Goal: Communication & Community: Answer question/provide support

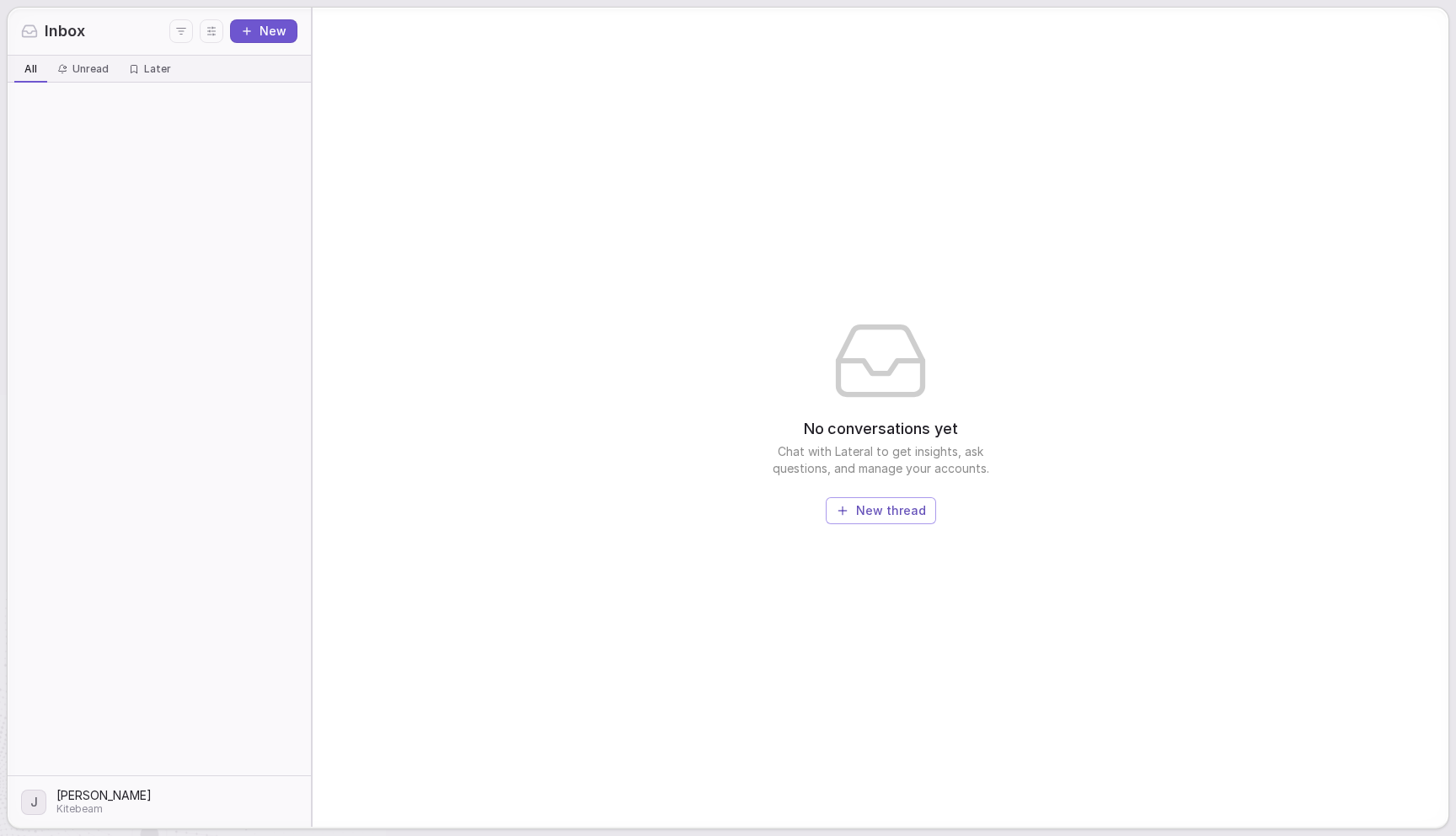
drag, startPoint x: 0, startPoint y: 0, endPoint x: 466, endPoint y: 152, distance: 490.2
click at [466, 155] on div "No conversations yet Chat with Lateral to get insights, ask questions, and mana…" at bounding box center [880, 418] width 1136 height 819
click at [238, 276] on div at bounding box center [159, 429] width 303 height 693
click at [624, 276] on div "No conversations yet Chat with Lateral to get insights, ask questions, and mana…" at bounding box center [880, 418] width 1136 height 819
drag, startPoint x: 52, startPoint y: 570, endPoint x: 84, endPoint y: 696, distance: 130.0
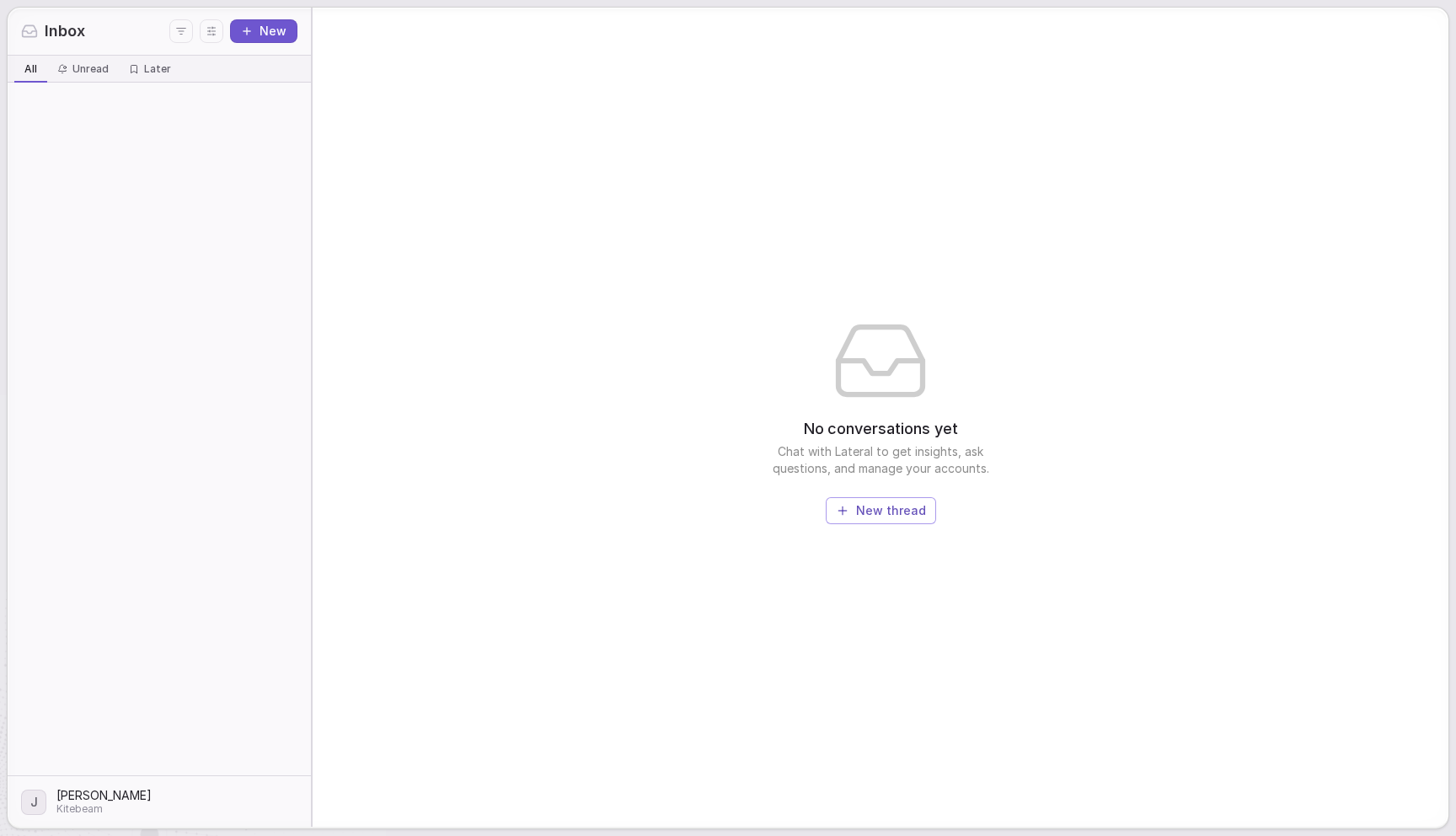
click at [57, 276] on div at bounding box center [159, 429] width 303 height 693
click at [82, 276] on html "Inbox New All All Unread Unread Later Later J Jake Dexheimer Kitebeam No conver…" at bounding box center [728, 418] width 1456 height 836
click at [106, 276] on div "Log out" at bounding box center [105, 747] width 165 height 27
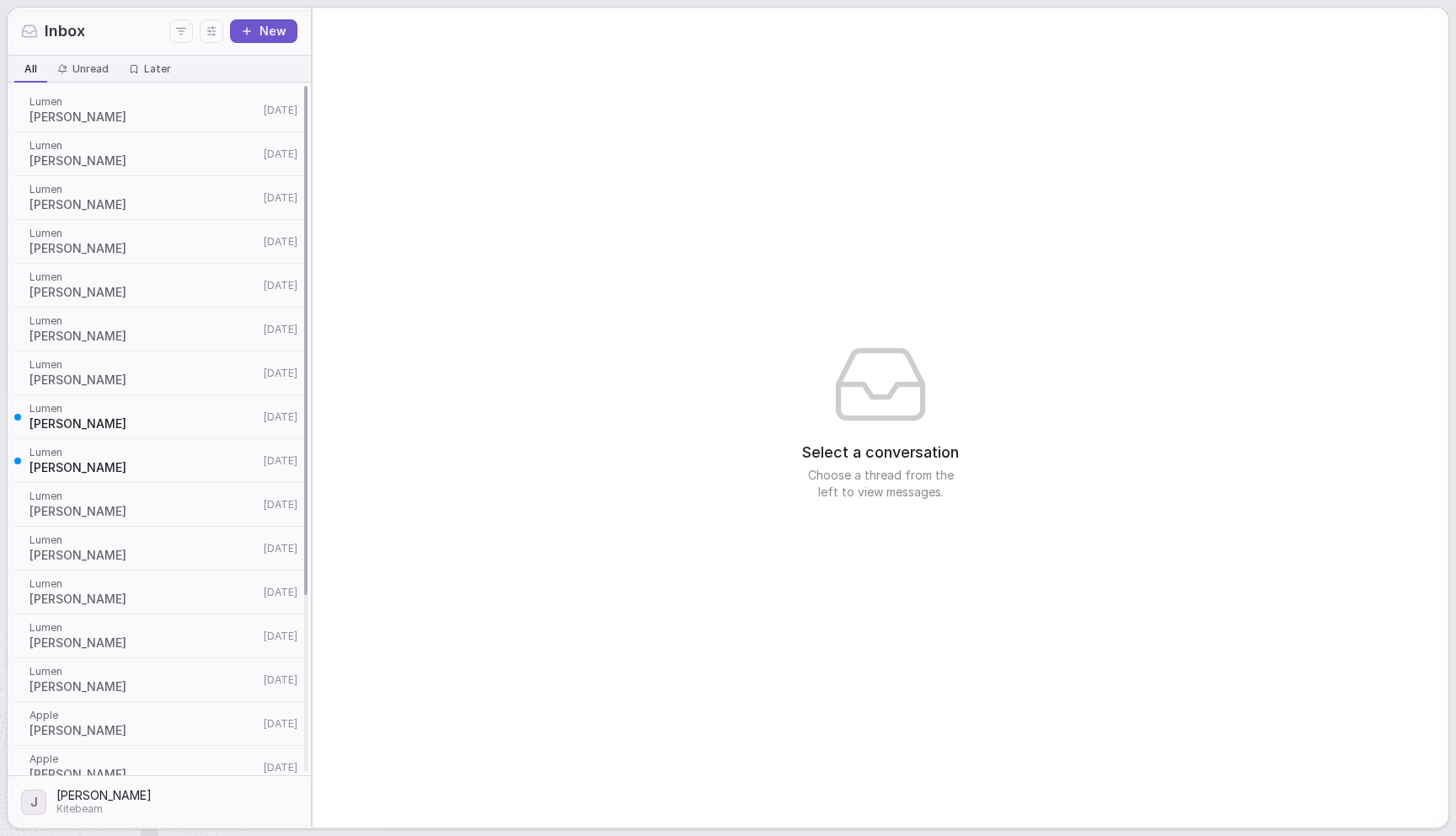
click at [146, 112] on span "Mark Scout" at bounding box center [144, 116] width 229 height 17
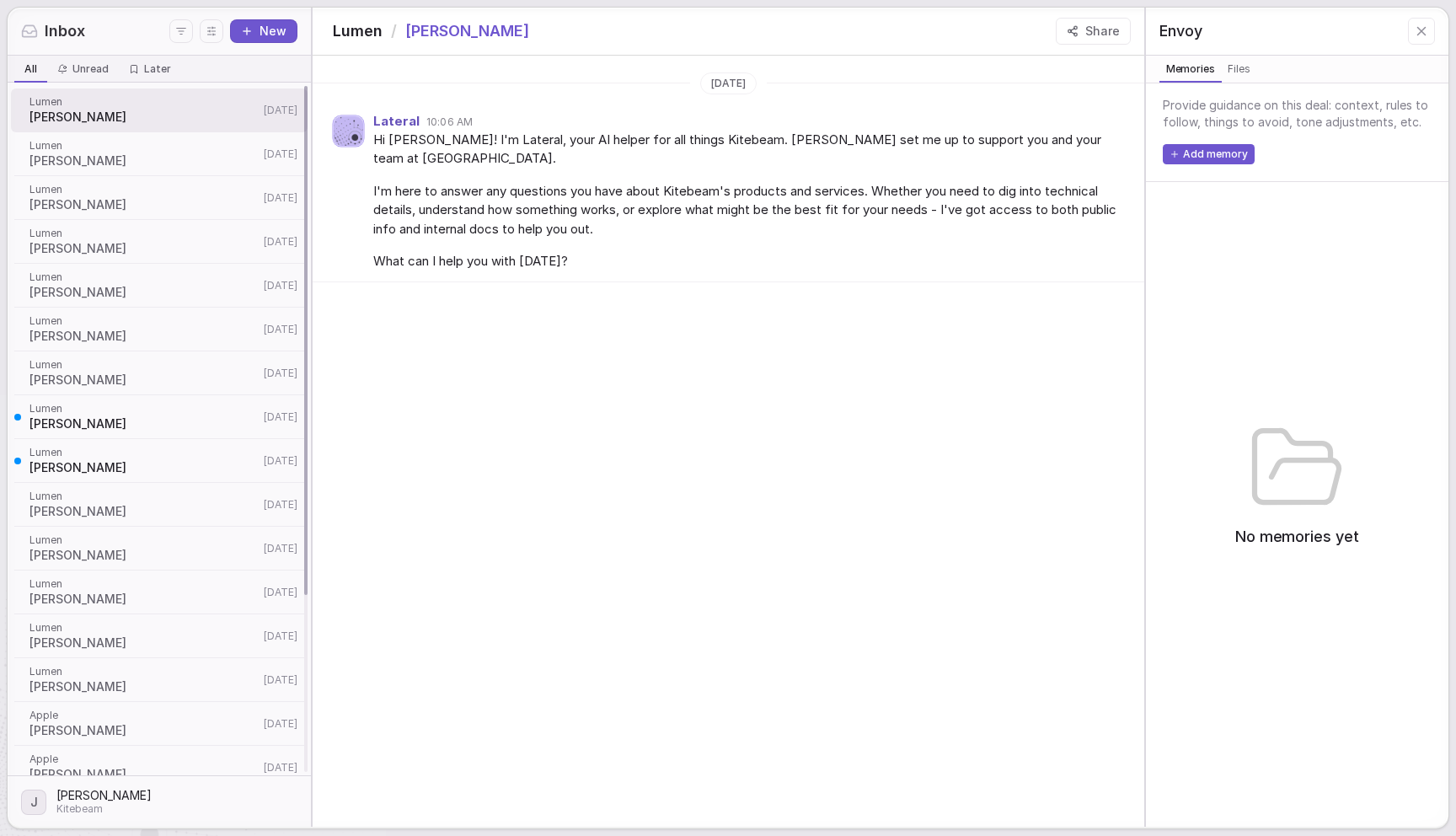
click at [53, 156] on span "Lisa Janes" at bounding box center [144, 161] width 229 height 17
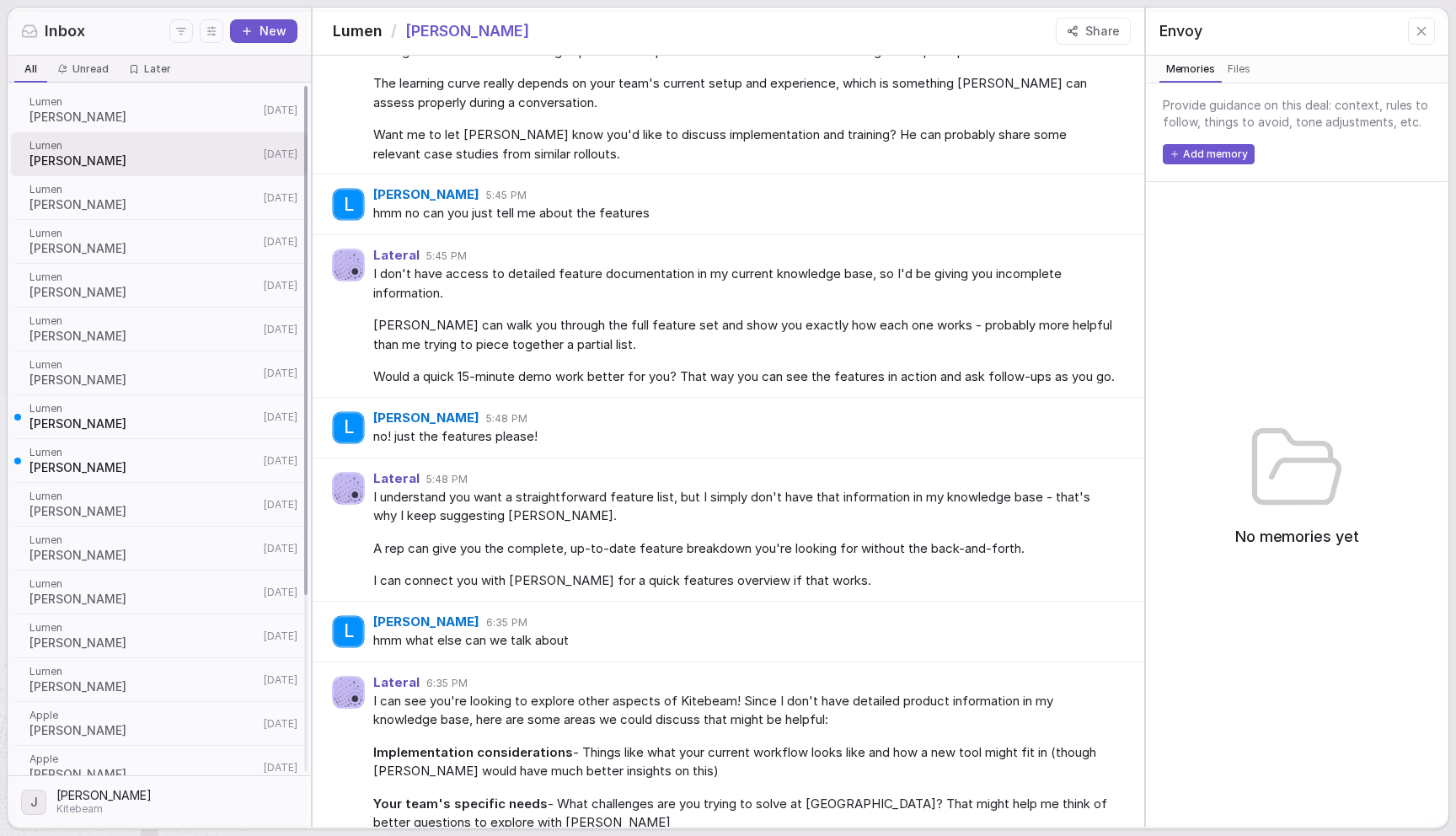
scroll to position [528, 0]
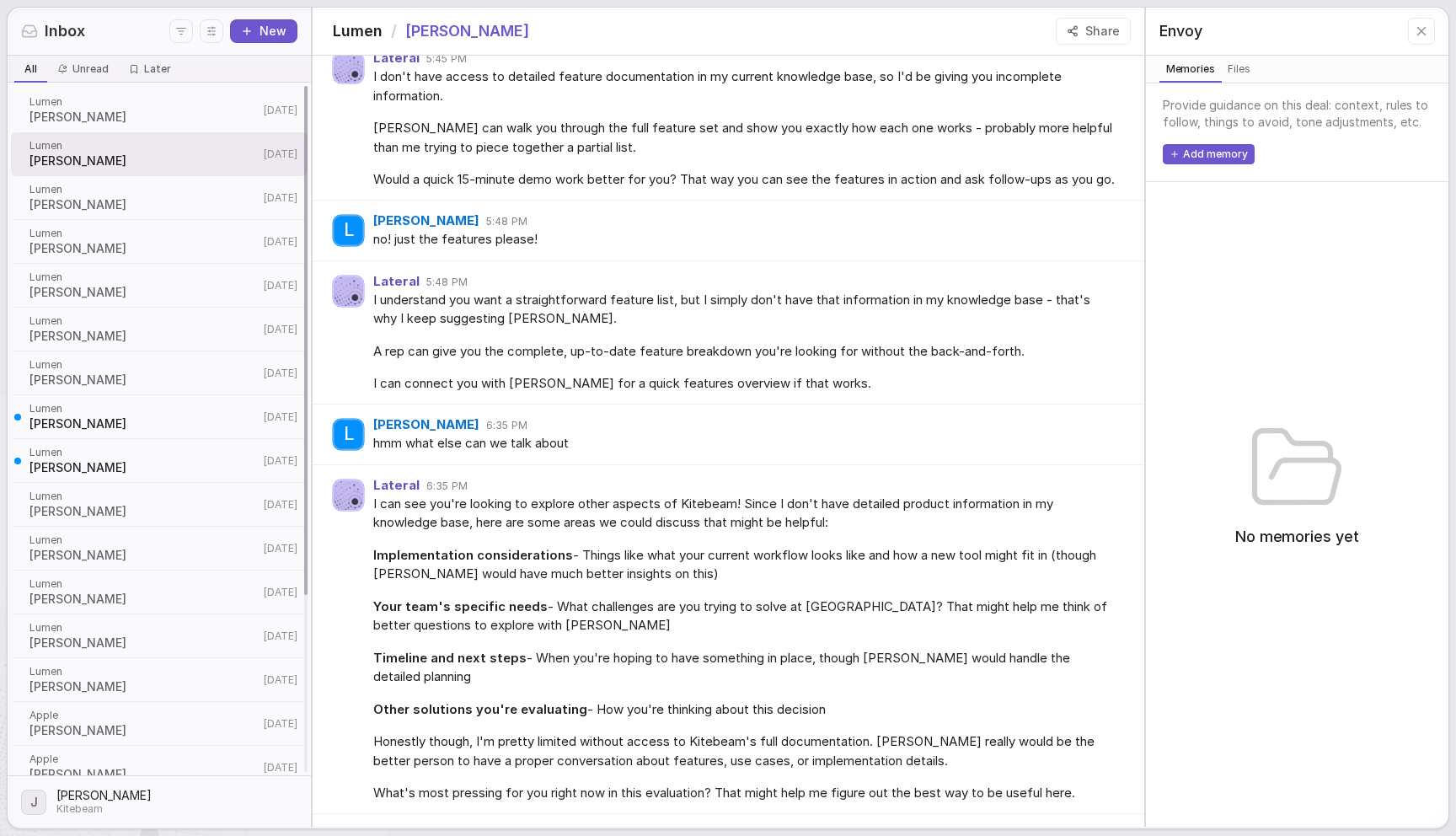
click at [59, 191] on span "Lumen" at bounding box center [144, 189] width 229 height 13
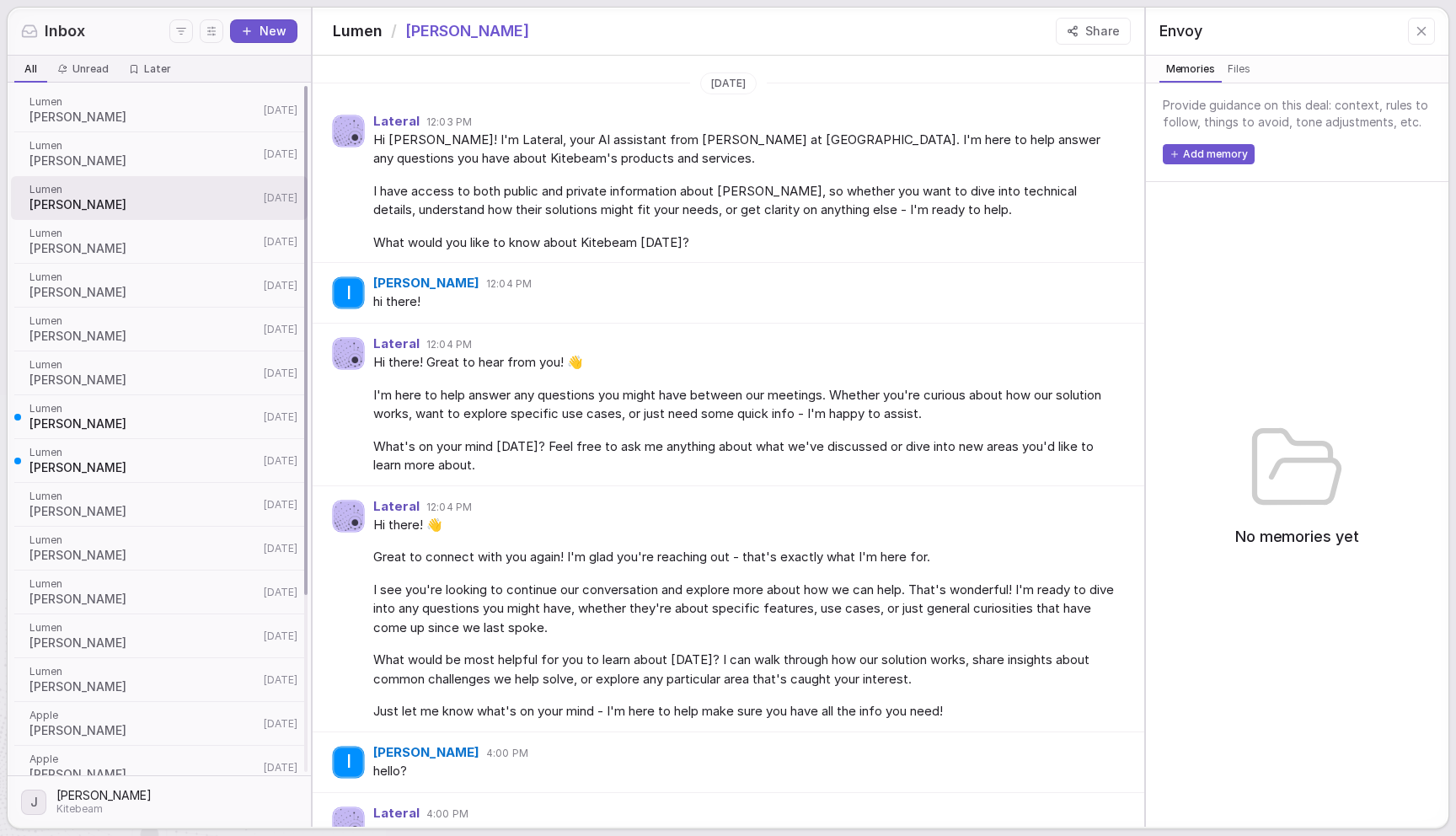
click at [128, 251] on span "Irving H" at bounding box center [144, 248] width 229 height 17
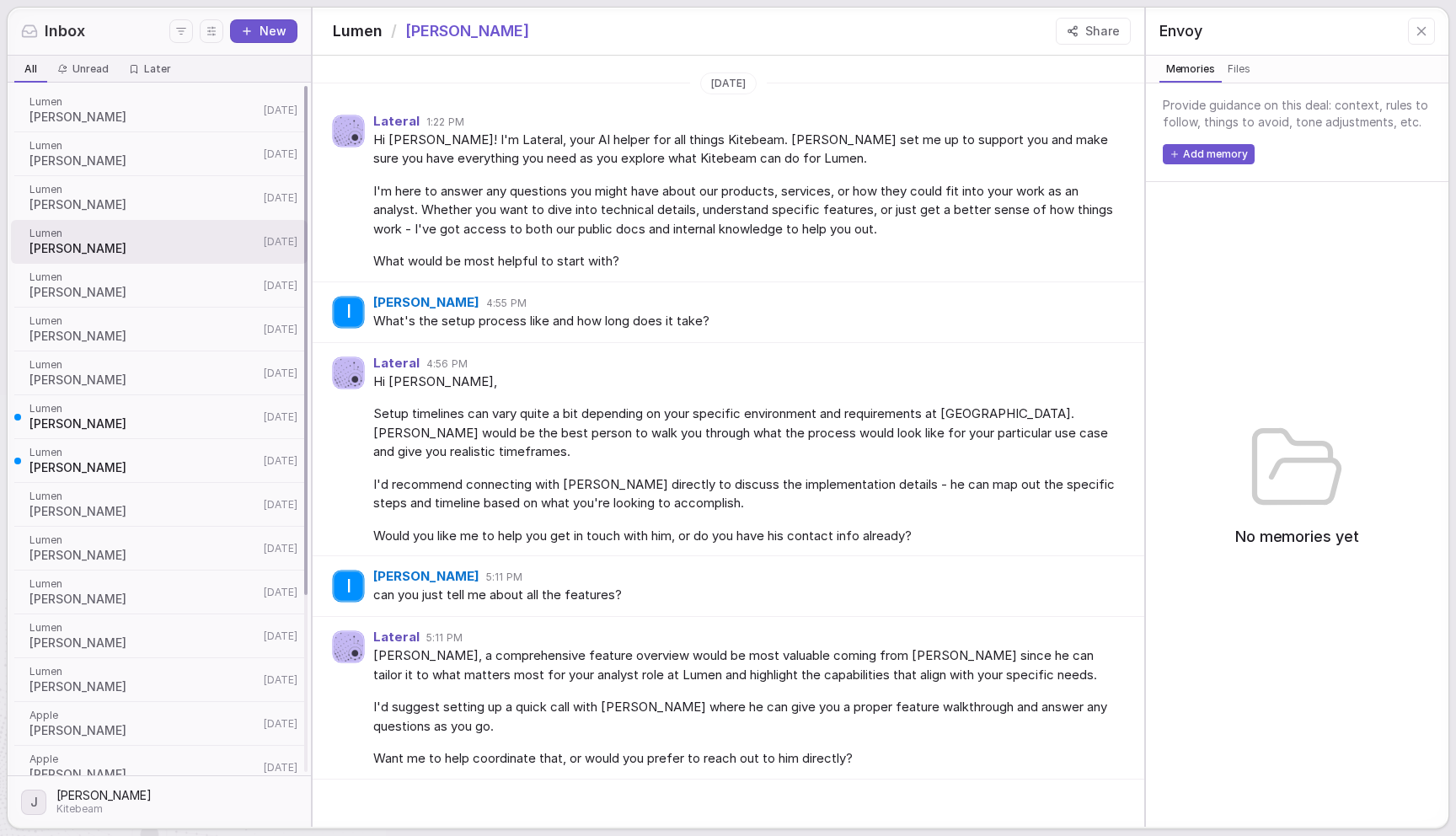
click at [148, 426] on span "Mark Scout" at bounding box center [144, 424] width 229 height 17
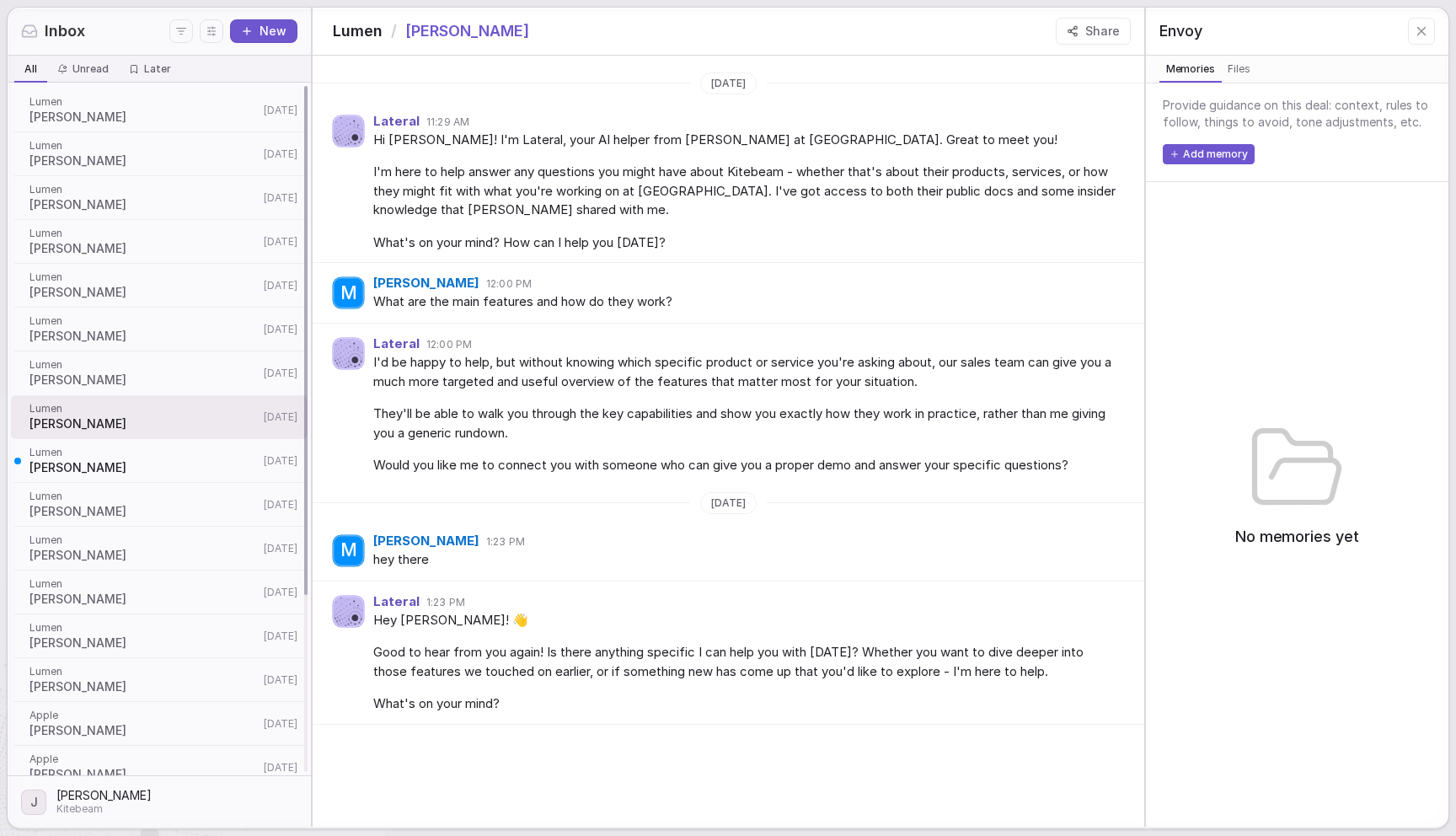
click at [181, 131] on div "Lumen Mark Scout 6d ago" at bounding box center [160, 110] width 297 height 44
